Goal: Entertainment & Leisure: Consume media (video, audio)

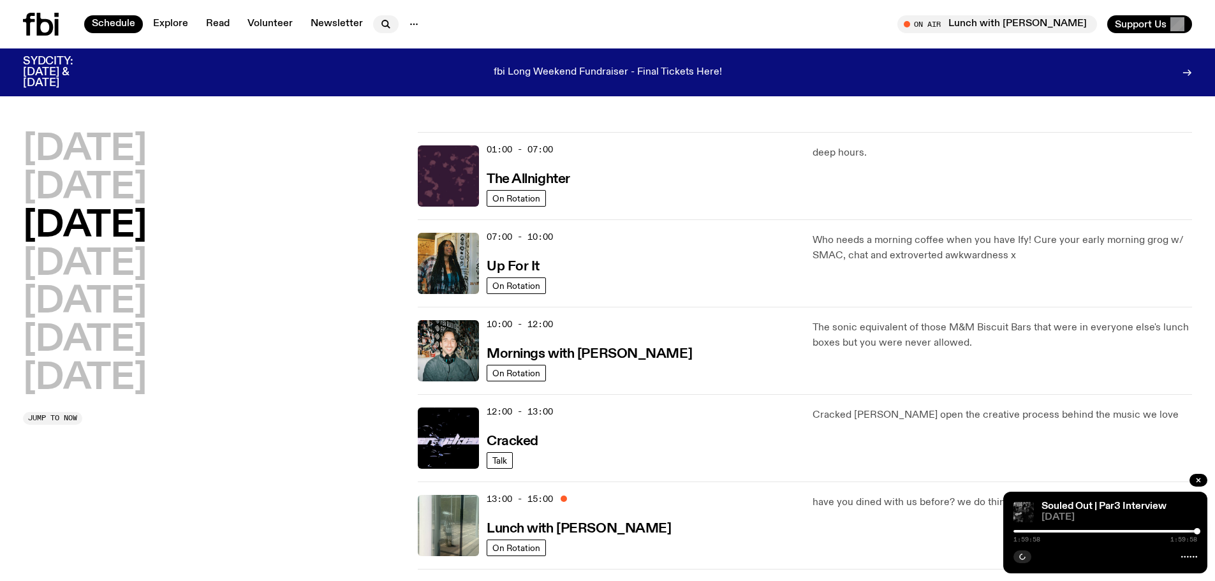
click at [383, 27] on icon "button" at bounding box center [385, 24] width 15 height 15
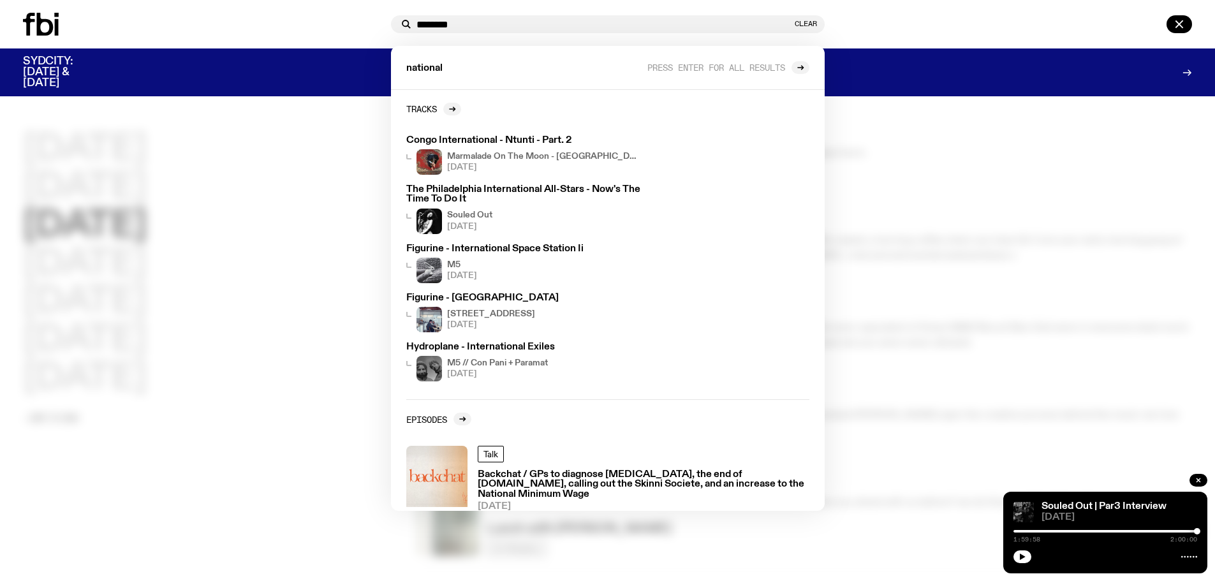
drag, startPoint x: 432, startPoint y: 29, endPoint x: 408, endPoint y: 27, distance: 24.3
click at [408, 27] on div "******** Clear" at bounding box center [608, 24] width 434 height 18
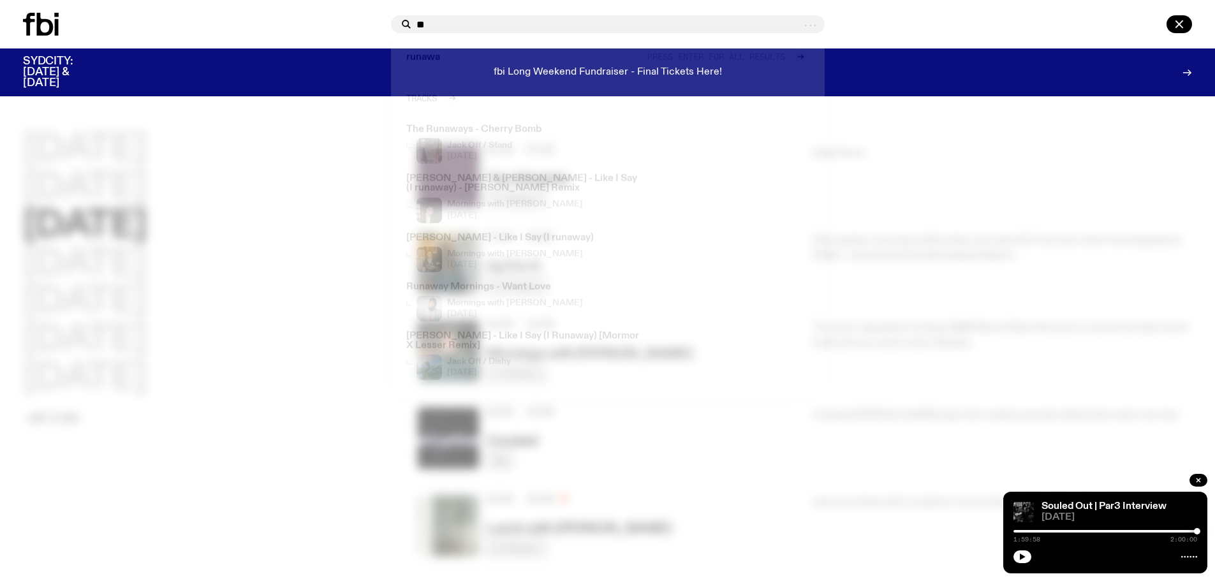
type input "*"
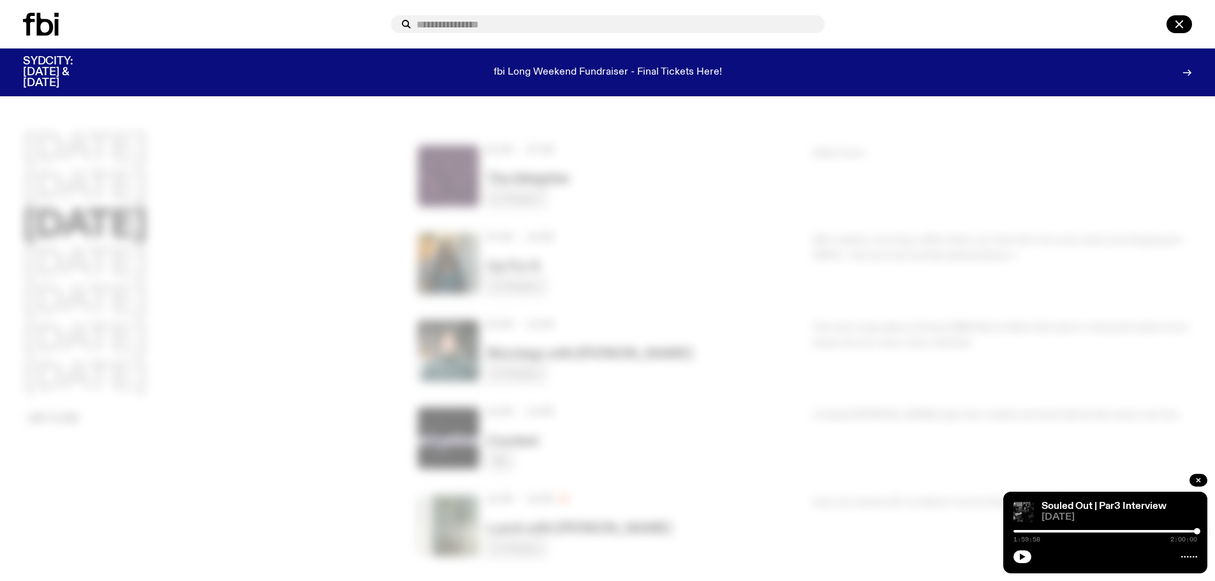
click at [859, 20] on div at bounding box center [1011, 24] width 363 height 18
click at [52, 26] on icon at bounding box center [45, 24] width 17 height 23
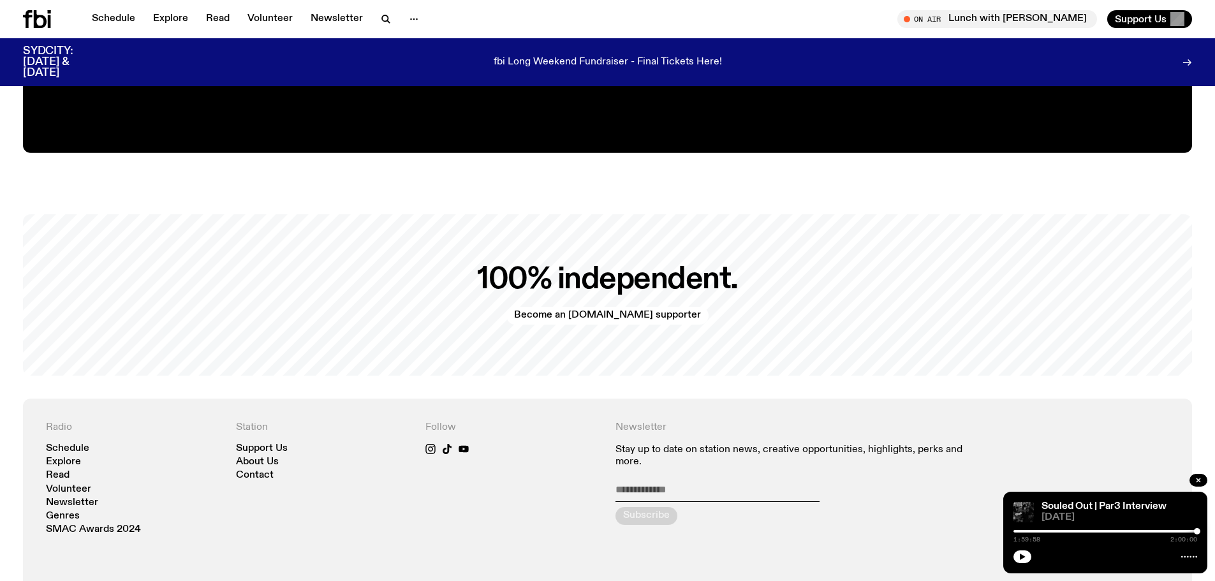
scroll to position [2865, 0]
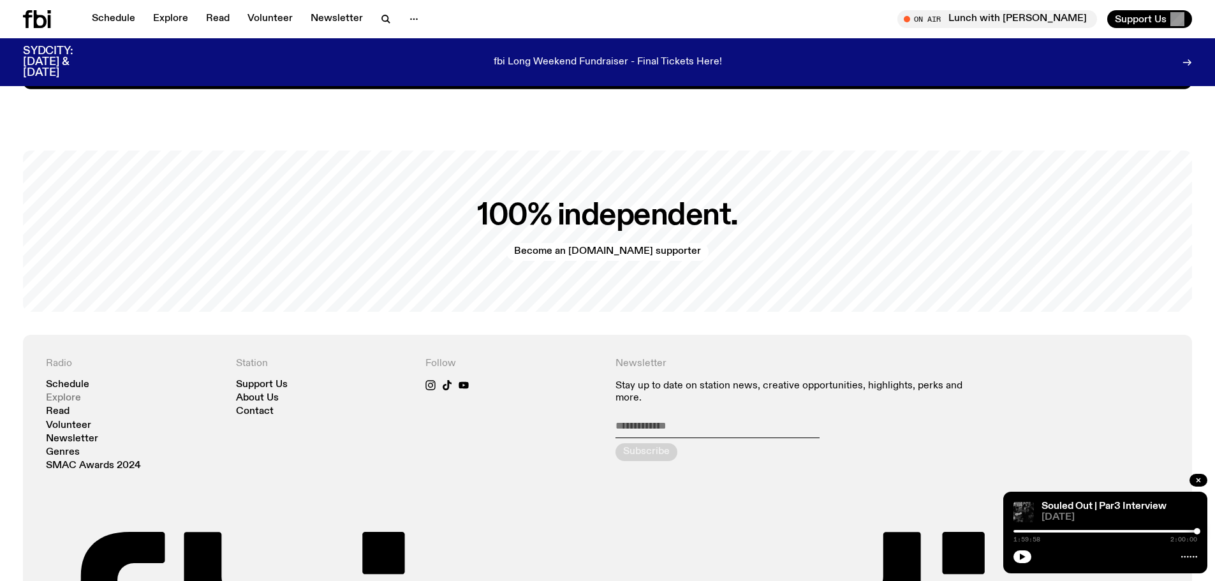
click at [68, 393] on link "Explore" at bounding box center [63, 398] width 35 height 10
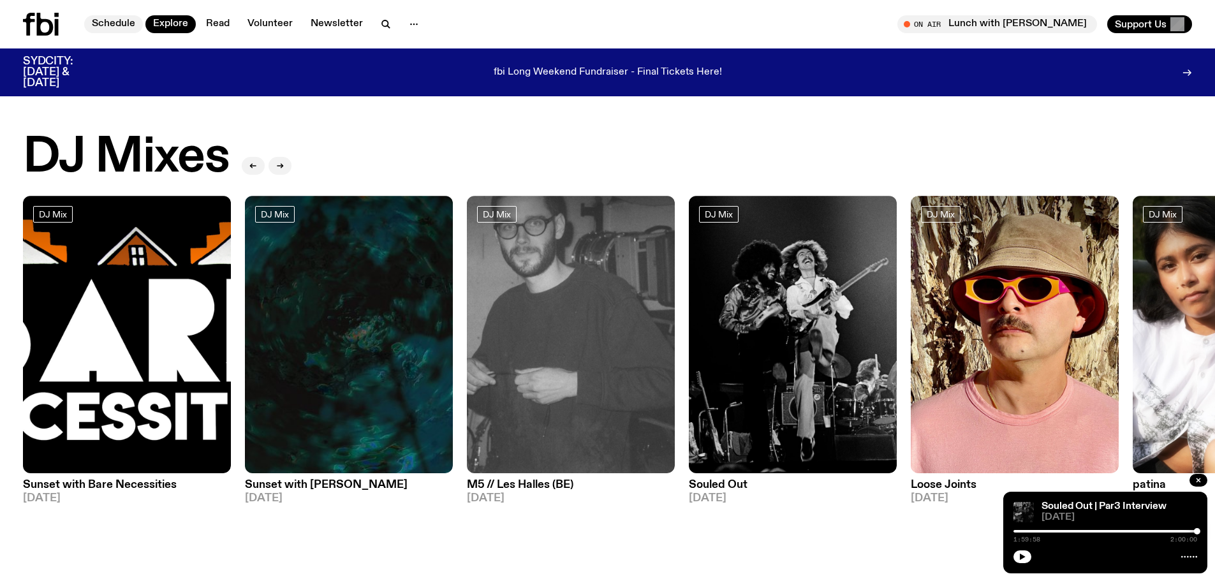
click at [126, 19] on link "Schedule" at bounding box center [113, 24] width 59 height 18
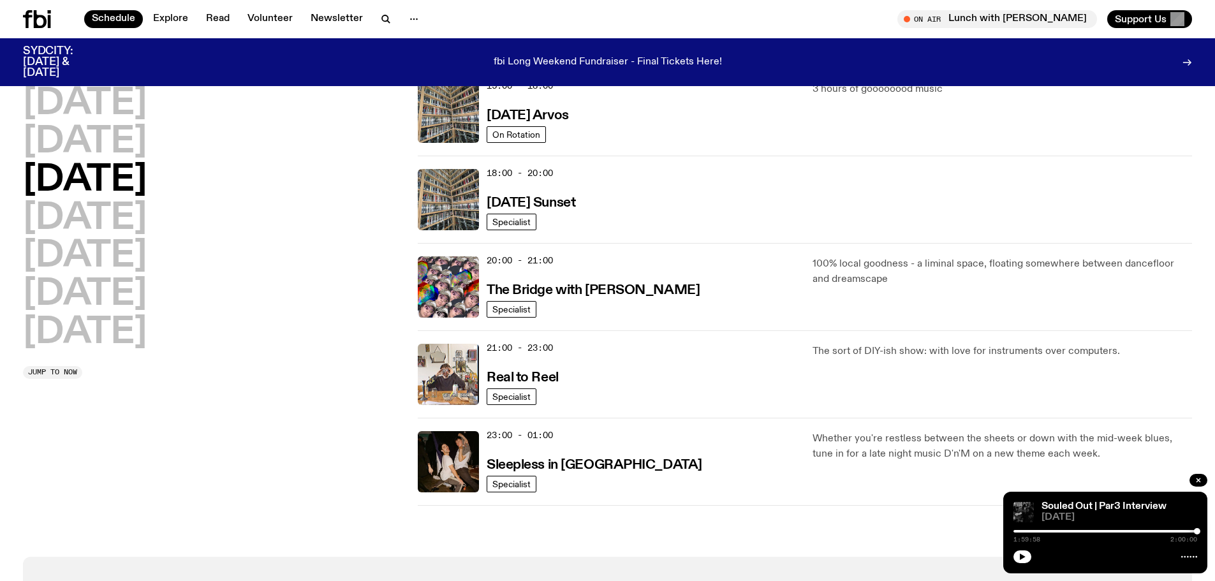
scroll to position [508, 0]
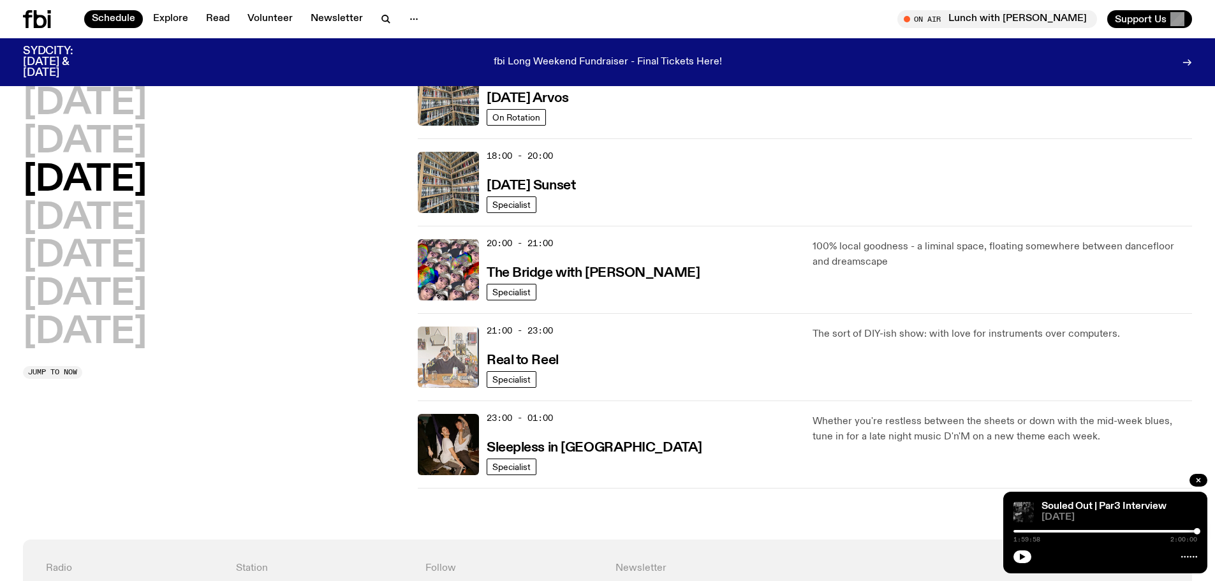
click at [448, 360] on img at bounding box center [448, 357] width 61 height 61
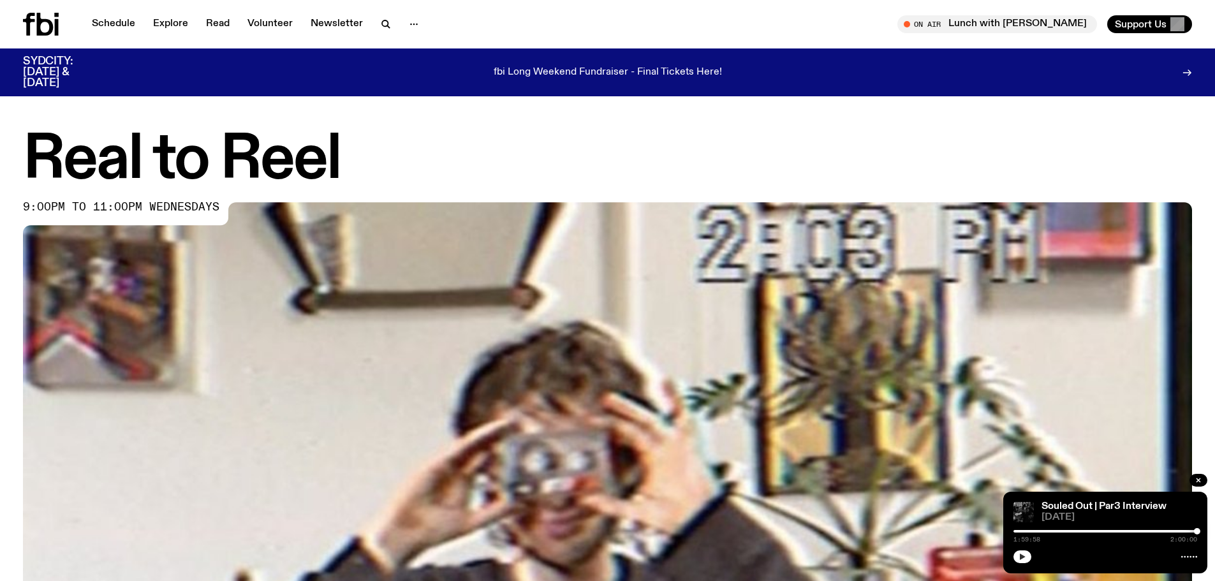
click at [1019, 553] on icon "button" at bounding box center [1022, 557] width 8 height 8
click at [1025, 558] on icon "button" at bounding box center [1022, 557] width 8 height 8
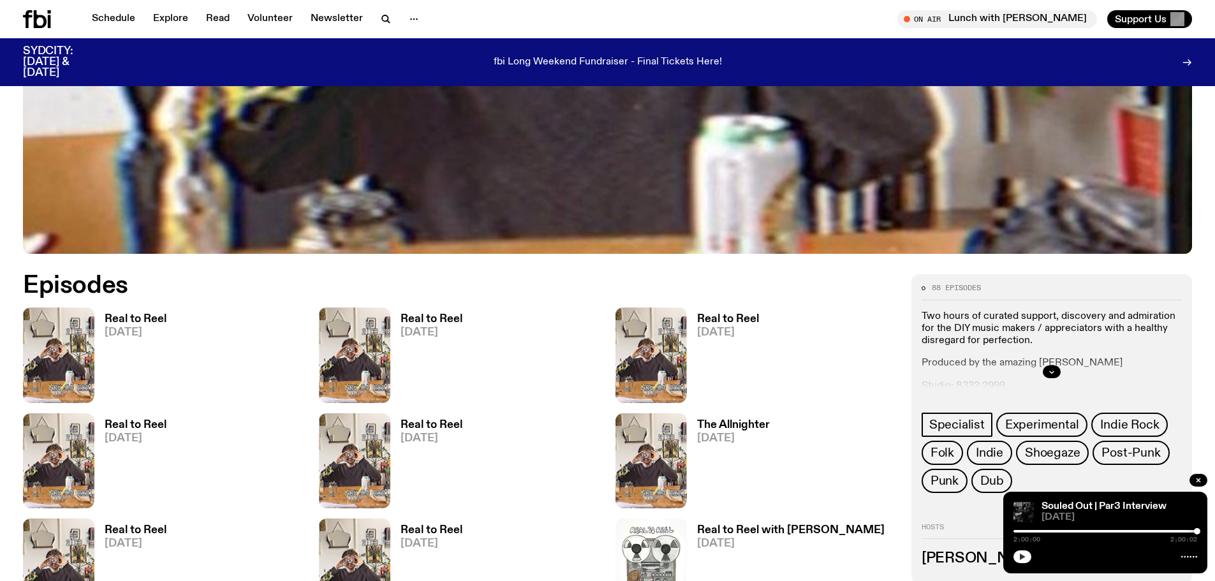
scroll to position [699, 0]
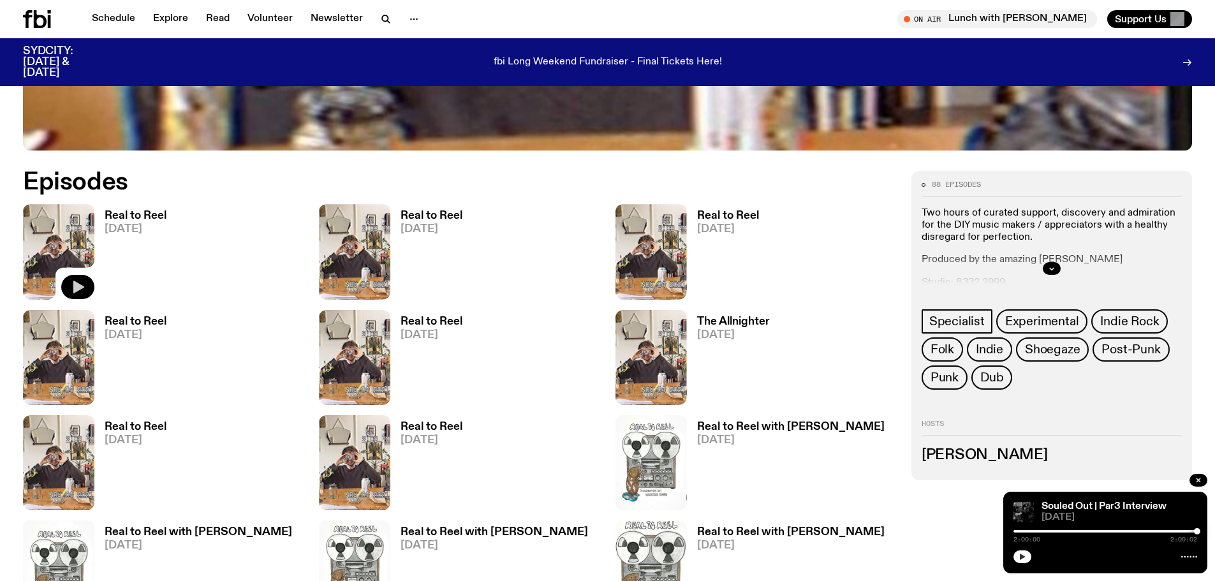
click at [78, 286] on icon "button" at bounding box center [78, 287] width 11 height 13
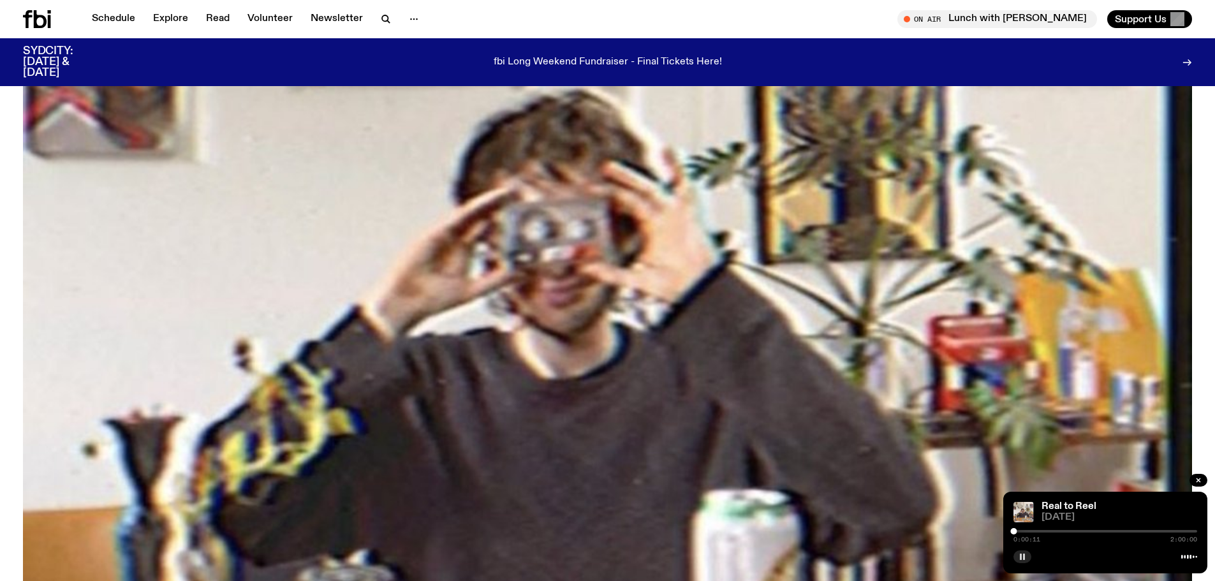
scroll to position [125, 0]
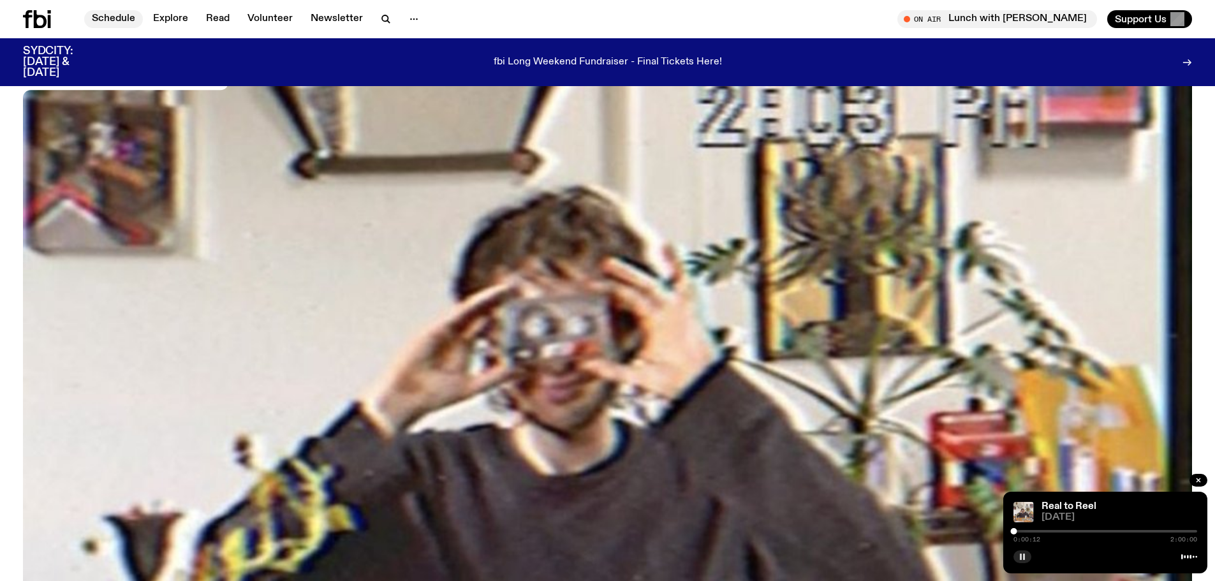
click at [117, 20] on link "Schedule" at bounding box center [113, 19] width 59 height 18
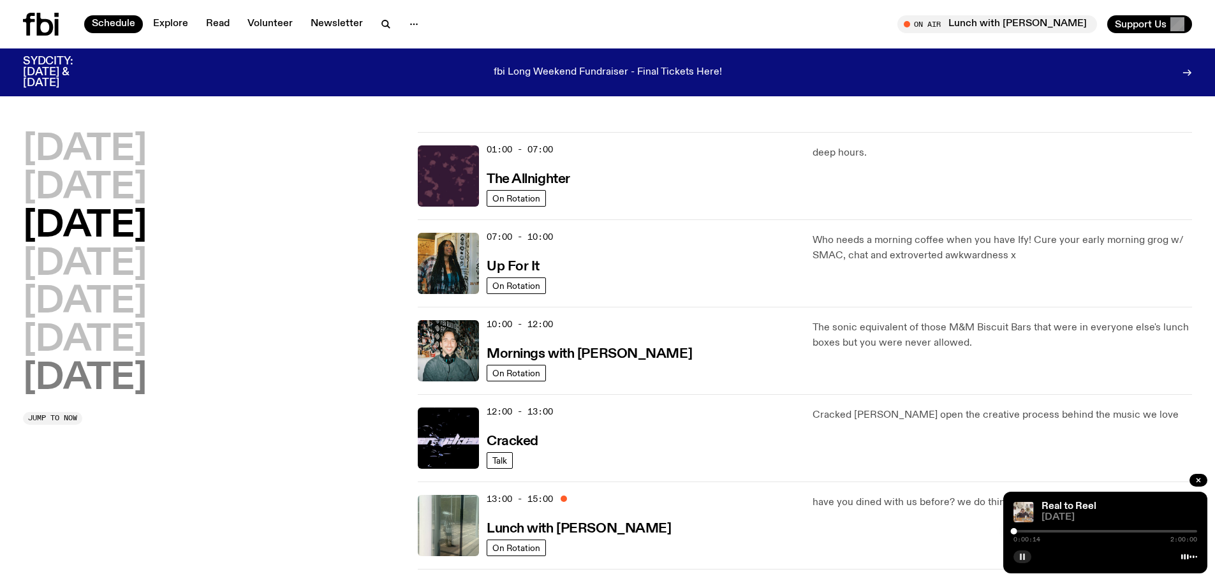
click at [118, 370] on h2 "[DATE]" at bounding box center [85, 379] width 124 height 36
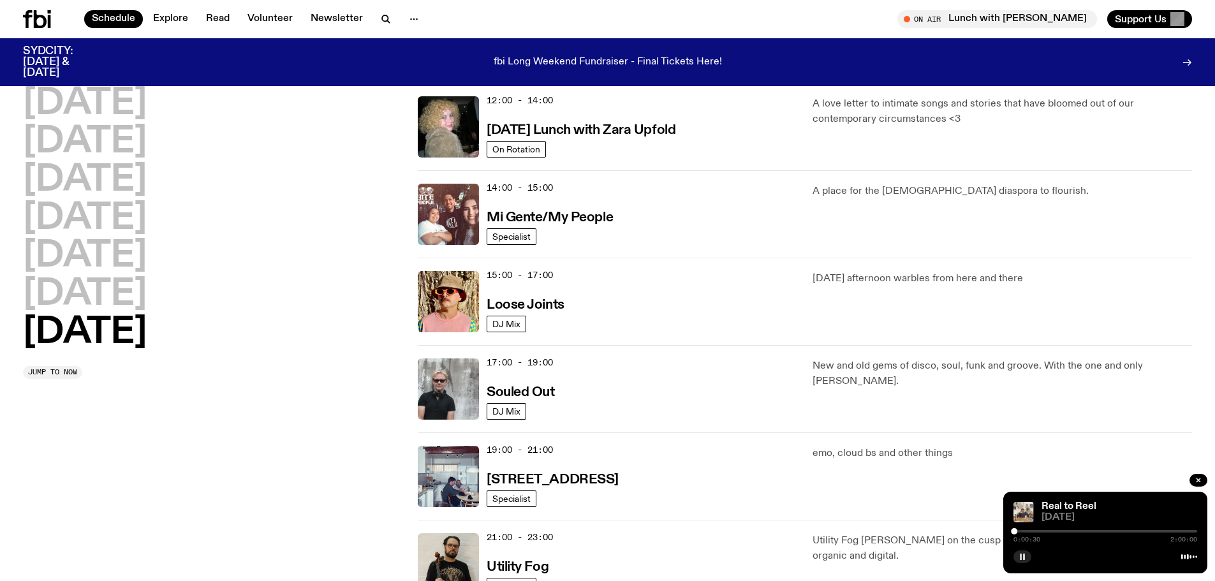
scroll to position [574, 0]
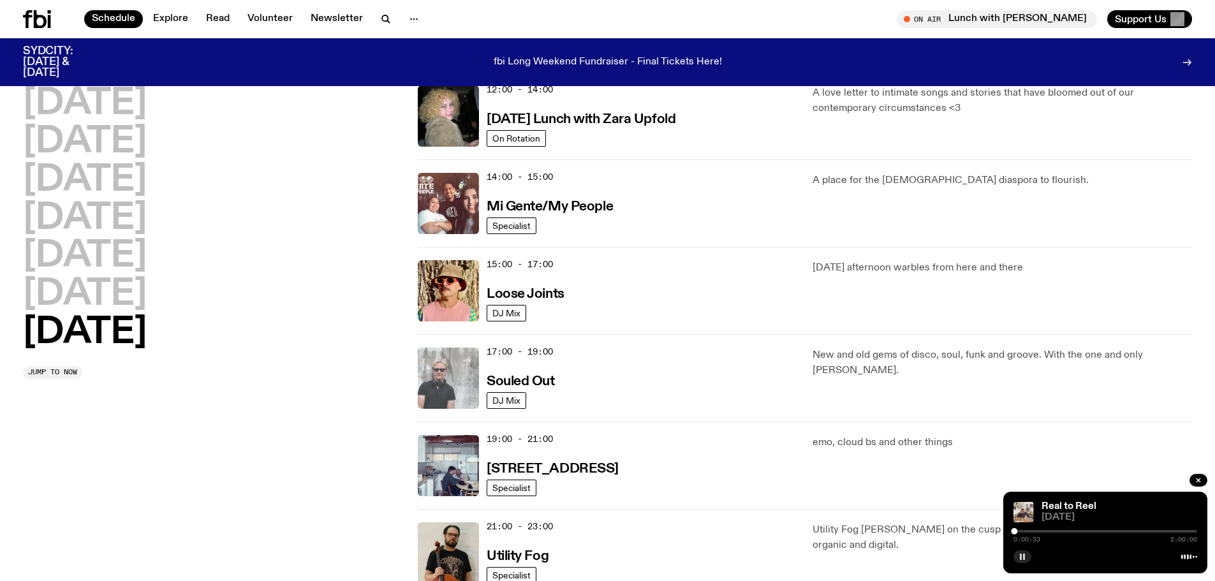
click at [441, 377] on img at bounding box center [448, 378] width 61 height 61
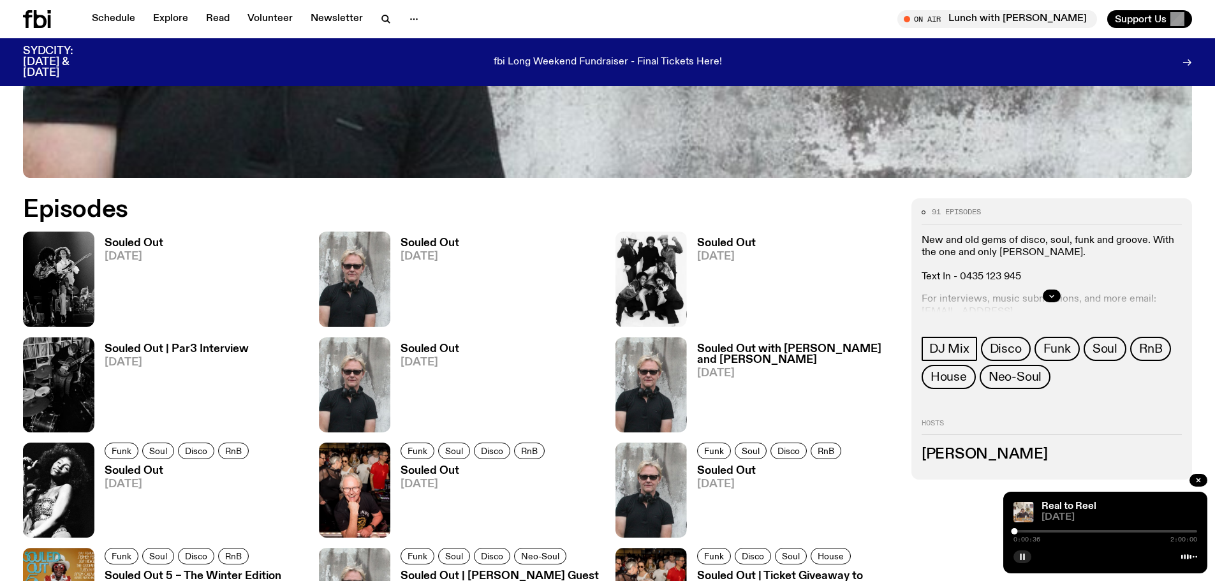
scroll to position [886, 0]
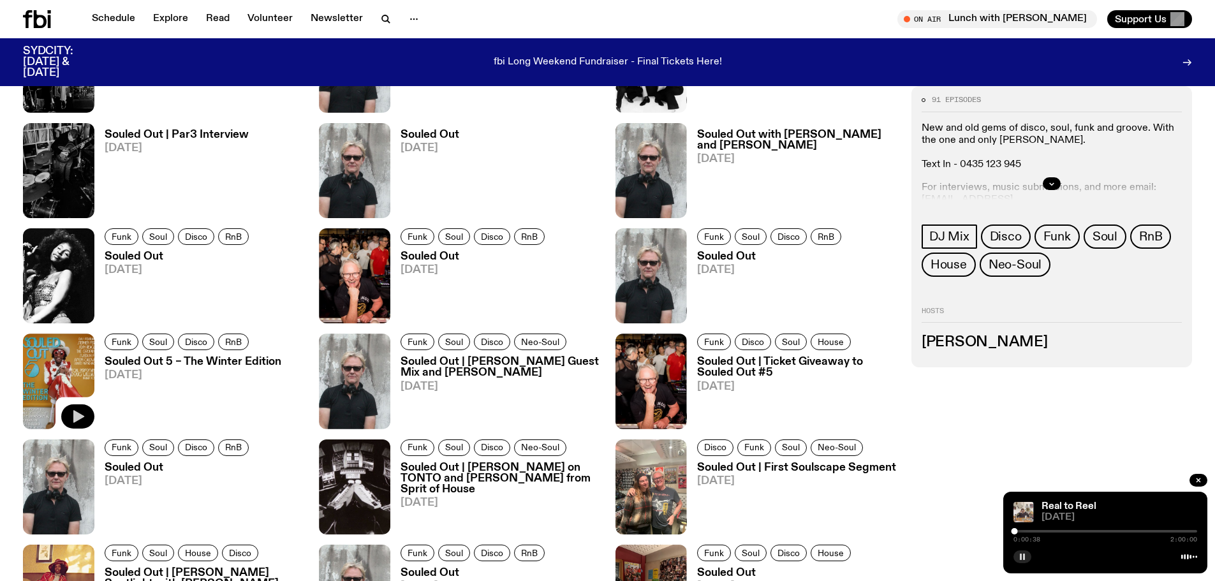
click at [83, 423] on icon "button" at bounding box center [77, 416] width 15 height 15
